Goal: Find specific page/section: Find specific page/section

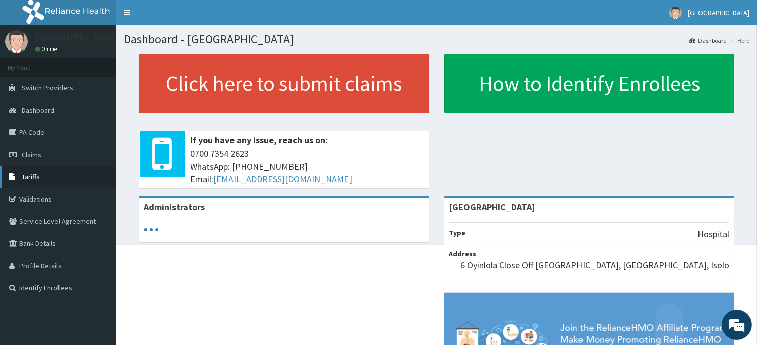
click at [28, 176] on span "Tariffs" at bounding box center [31, 176] width 18 height 9
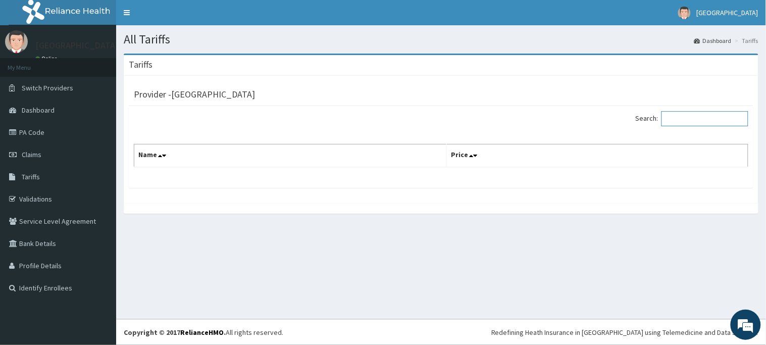
click at [687, 120] on input "Search:" at bounding box center [704, 118] width 87 height 15
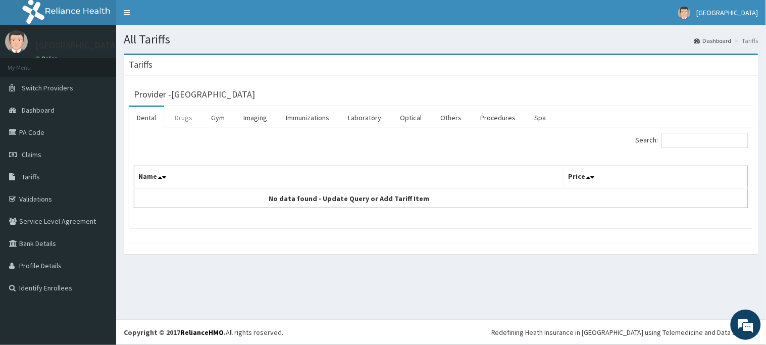
click at [188, 122] on link "Drugs" at bounding box center [184, 117] width 34 height 21
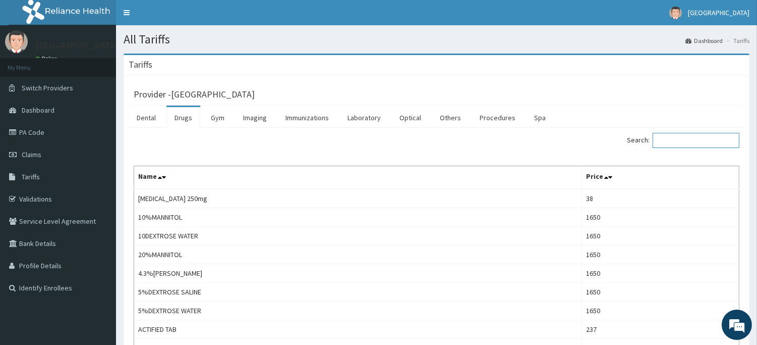
click at [695, 142] on input "Search:" at bounding box center [696, 140] width 87 height 15
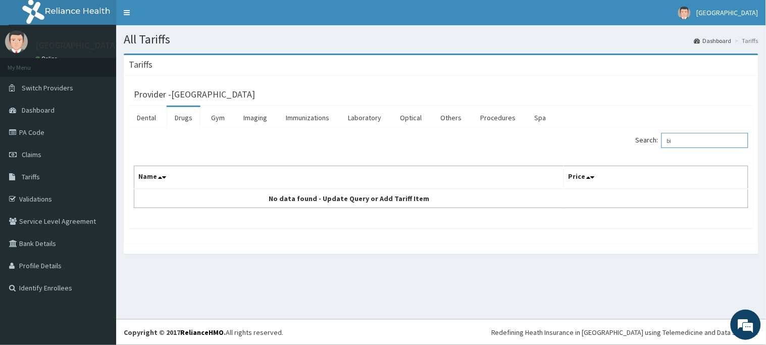
type input "b"
